Goal: Navigation & Orientation: Find specific page/section

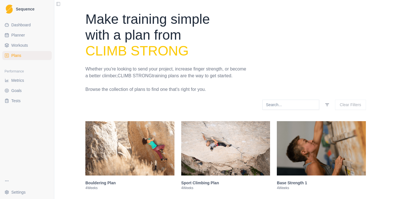
click at [34, 83] on link "Metrics" at bounding box center [27, 80] width 50 height 9
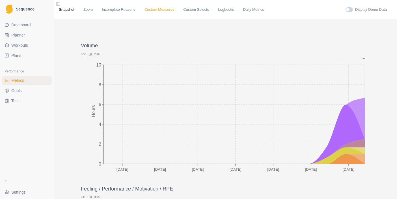
click at [165, 10] on link "Custom Measures" at bounding box center [160, 10] width 30 height 6
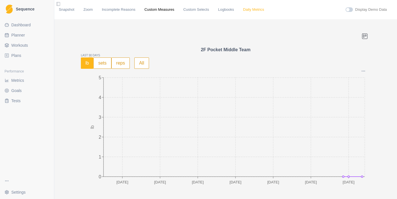
click at [256, 8] on link "Daily Metrics" at bounding box center [253, 10] width 21 height 6
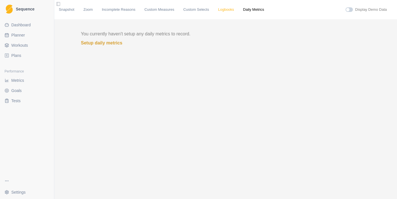
click at [234, 10] on link "Logbooks" at bounding box center [226, 10] width 16 height 6
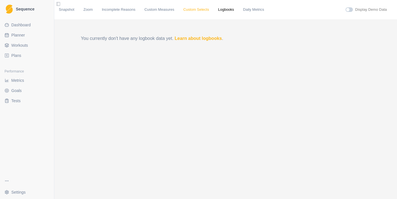
click at [209, 8] on link "Custom Selects" at bounding box center [196, 10] width 26 height 6
click at [172, 10] on link "Custom Measures" at bounding box center [160, 10] width 30 height 6
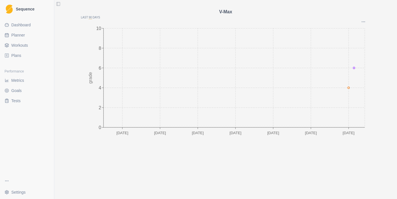
scroll to position [1279, 0]
